Goal: Information Seeking & Learning: Learn about a topic

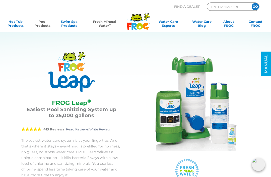
click at [102, 26] on link "Fresh Mineral Water ∞" at bounding box center [105, 25] width 38 height 10
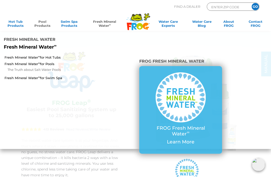
click at [229, 50] on li "Fresh Mineral Water Fresh Mineral Water ∞" at bounding box center [135, 43] width 271 height 22
click at [39, 23] on link "Pool Products" at bounding box center [42, 25] width 21 height 10
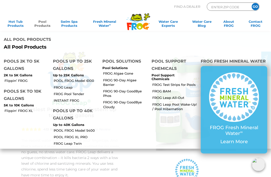
click at [249, 47] on li "All Pool Products All Pool Products" at bounding box center [135, 43] width 271 height 22
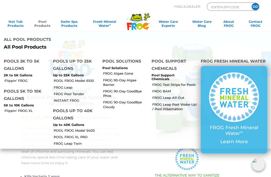
scroll to position [12, 0]
click at [54, 88] on link "FROG Leap" at bounding box center [76, 87] width 45 height 5
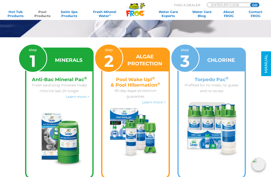
scroll to position [696, 0]
click at [67, 99] on link "Learn more >" at bounding box center [77, 97] width 23 height 5
